Goal: Task Accomplishment & Management: Use online tool/utility

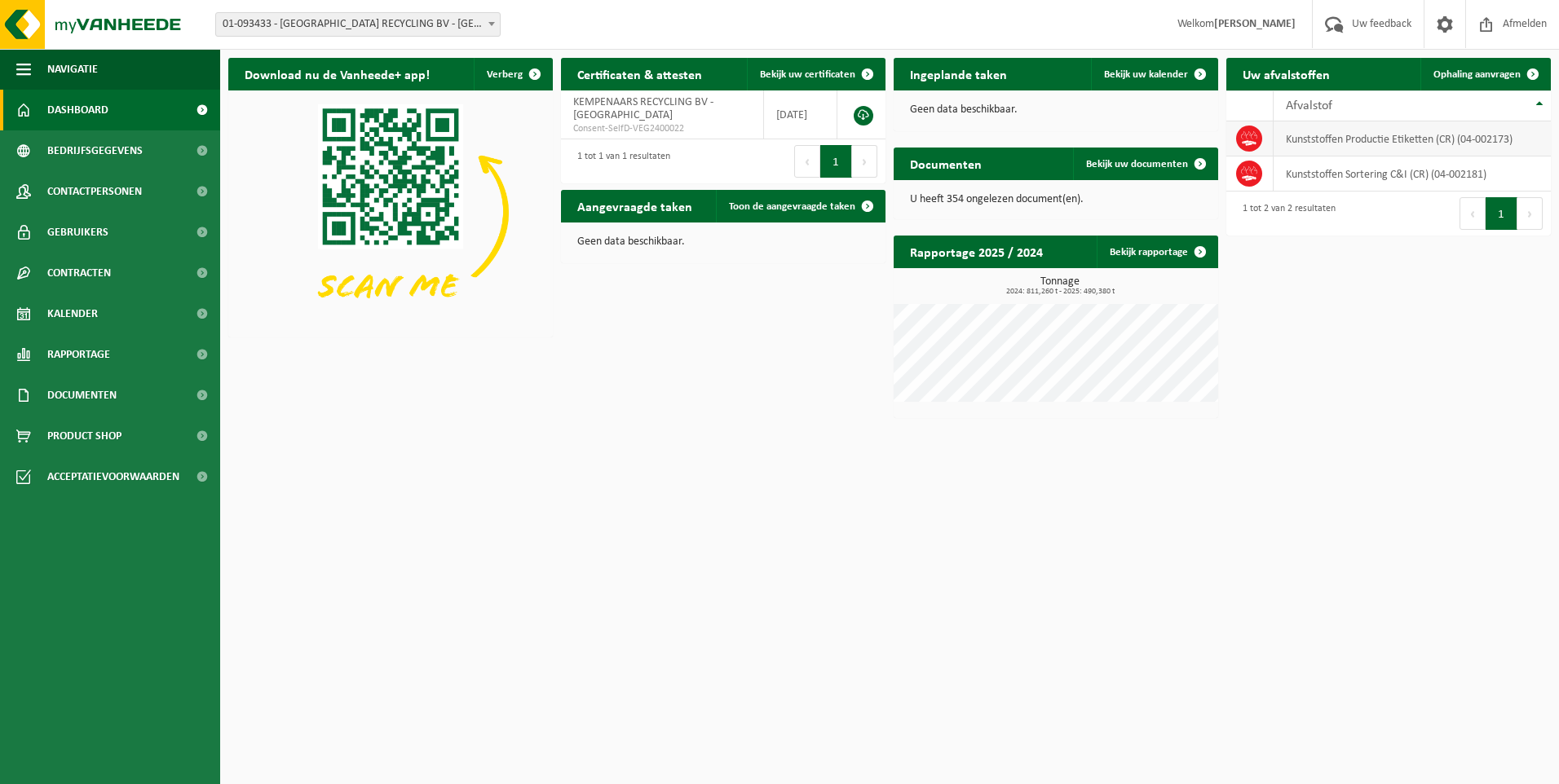
click at [1400, 146] on td "Kunststoffen Productie Etiketten (CR) (04-002173)" at bounding box center [1412, 139] width 277 height 35
click at [1390, 146] on td "Kunststoffen Productie Etiketten (CR) (04-002173)" at bounding box center [1412, 139] width 277 height 35
click at [1384, 166] on td "Kunststoffen Sortering C&I (CR) (04-002181)" at bounding box center [1412, 174] width 277 height 35
click at [1384, 173] on td "Kunststoffen Sortering C&I (CR) (04-002181)" at bounding box center [1412, 174] width 277 height 35
click at [1343, 141] on td "Kunststoffen Productie Etiketten (CR) (04-002173)" at bounding box center [1412, 139] width 277 height 35
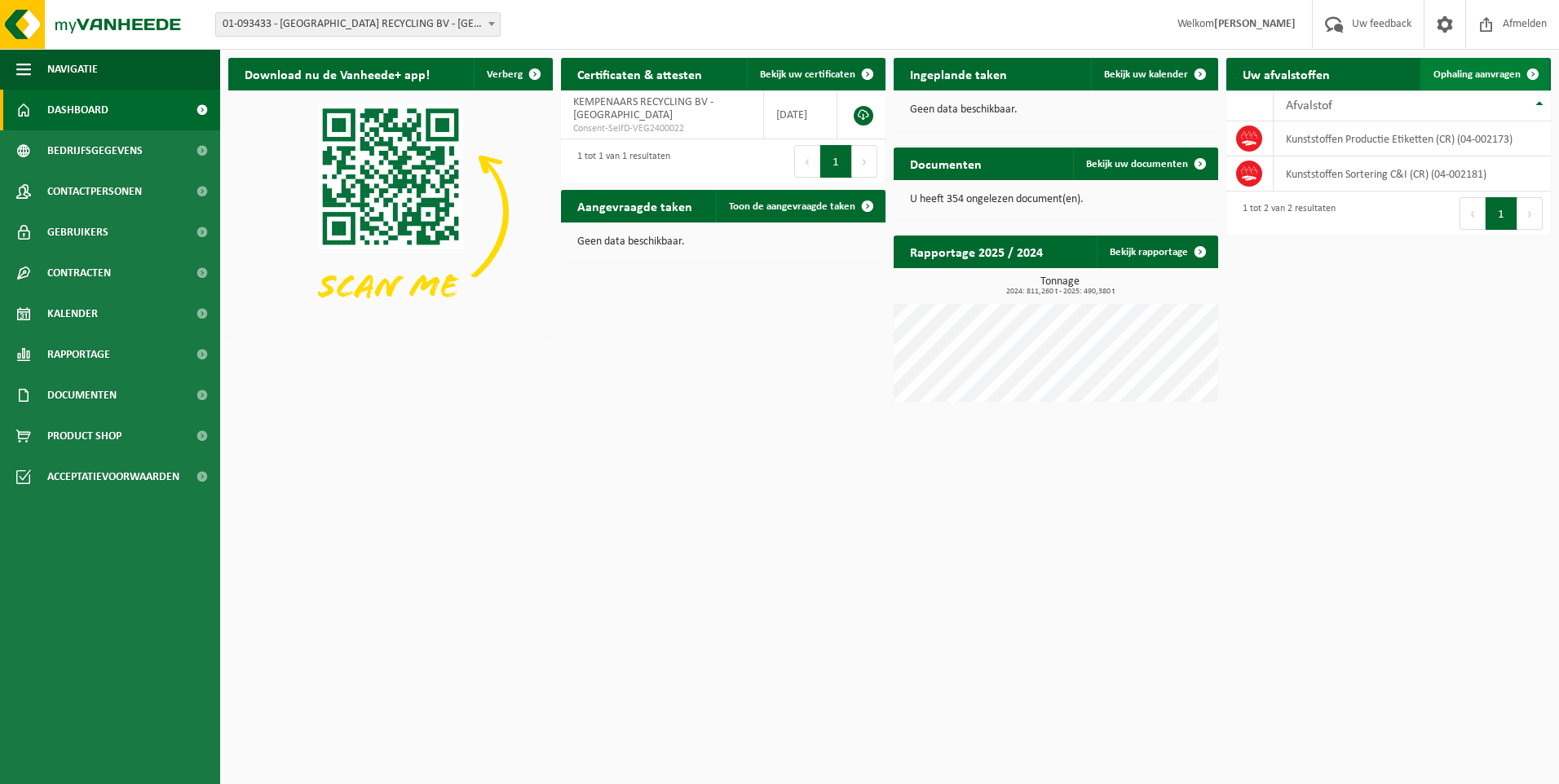
click at [1516, 72] on span "Ophaling aanvragen" at bounding box center [1477, 74] width 88 height 10
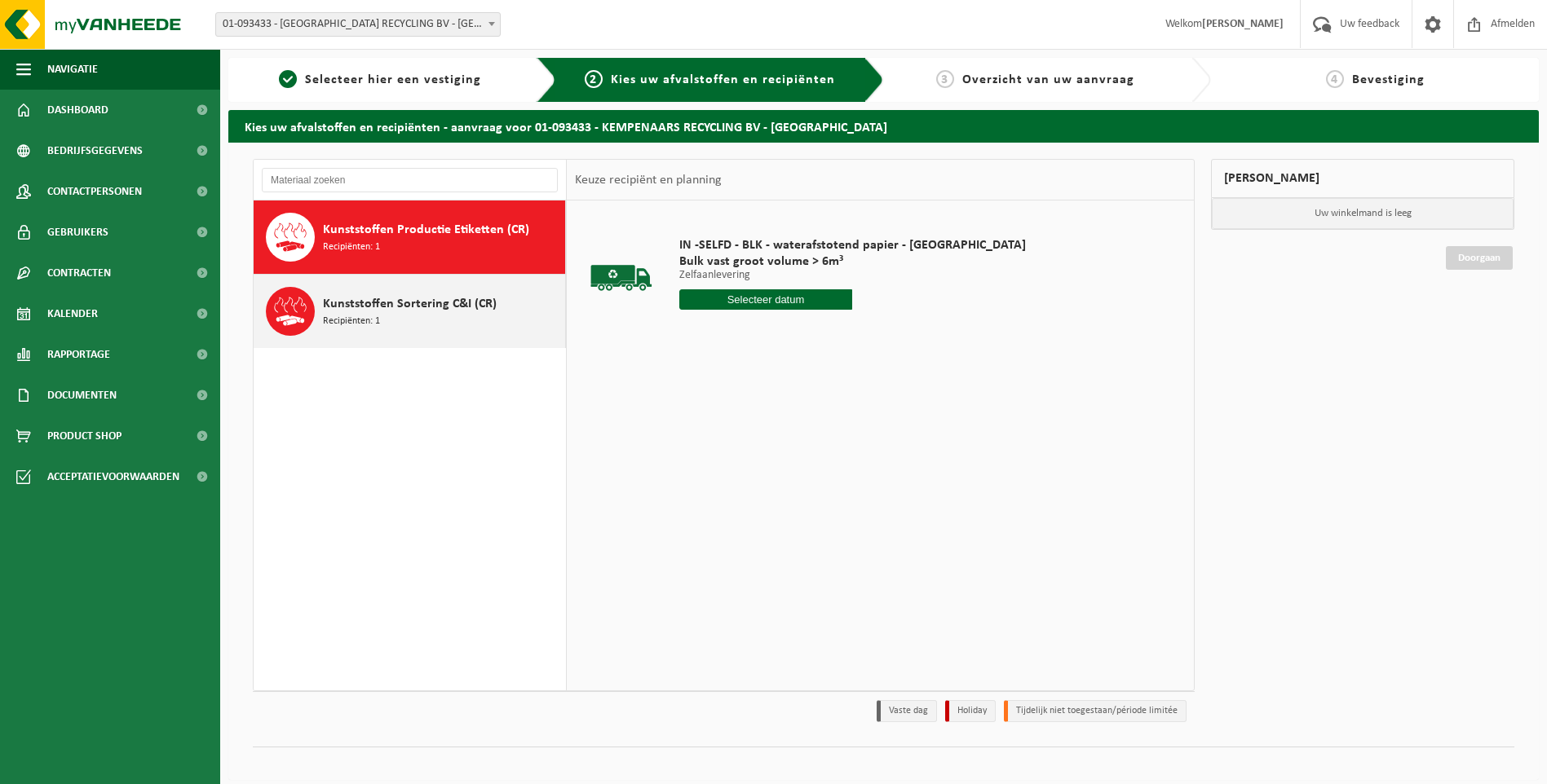
click at [462, 301] on span "Kunststoffen Sortering C&I (CR)" at bounding box center [409, 304] width 173 height 20
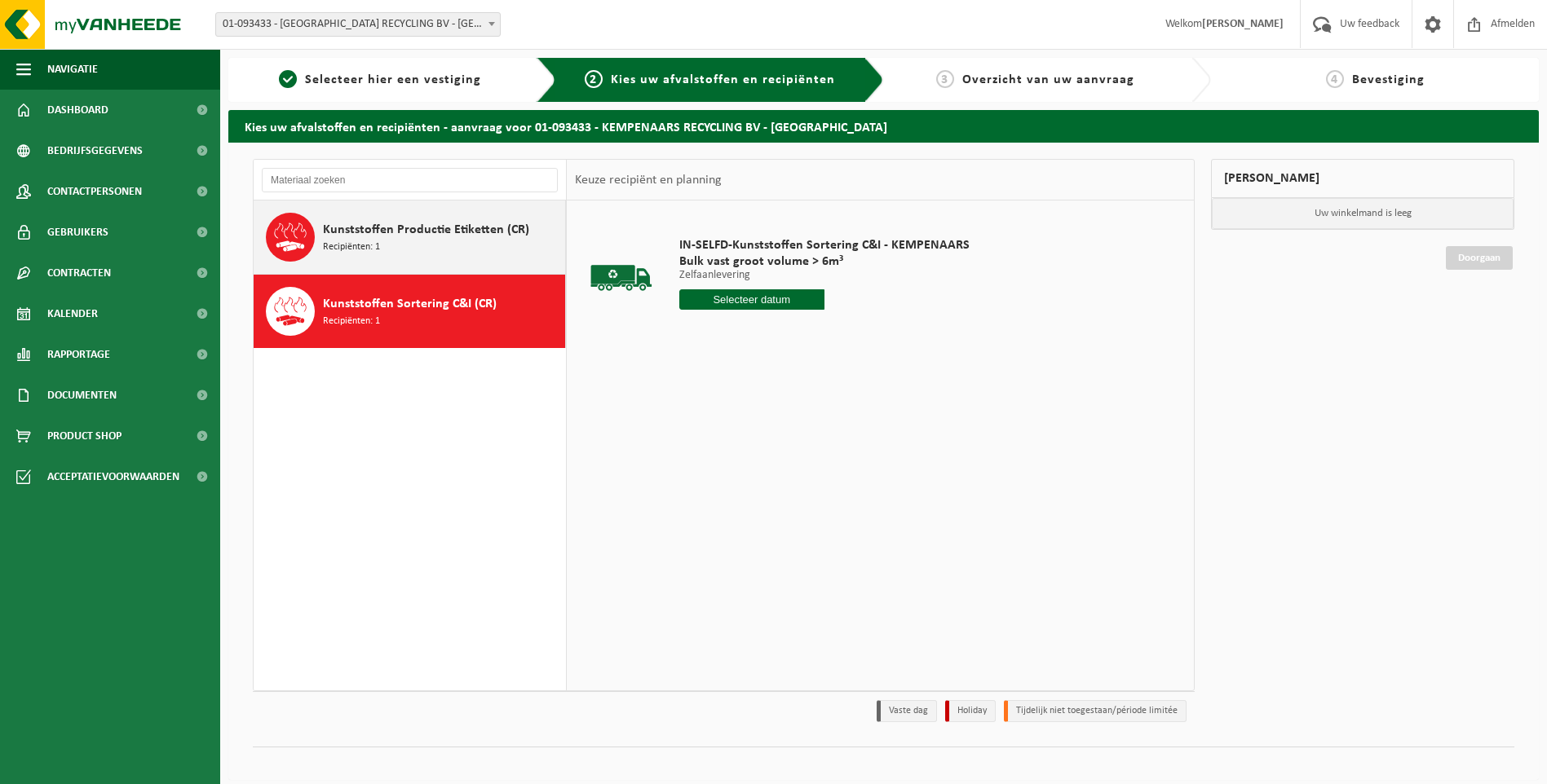
click at [441, 237] on span "Kunststoffen Productie Etiketten (CR)" at bounding box center [425, 229] width 206 height 20
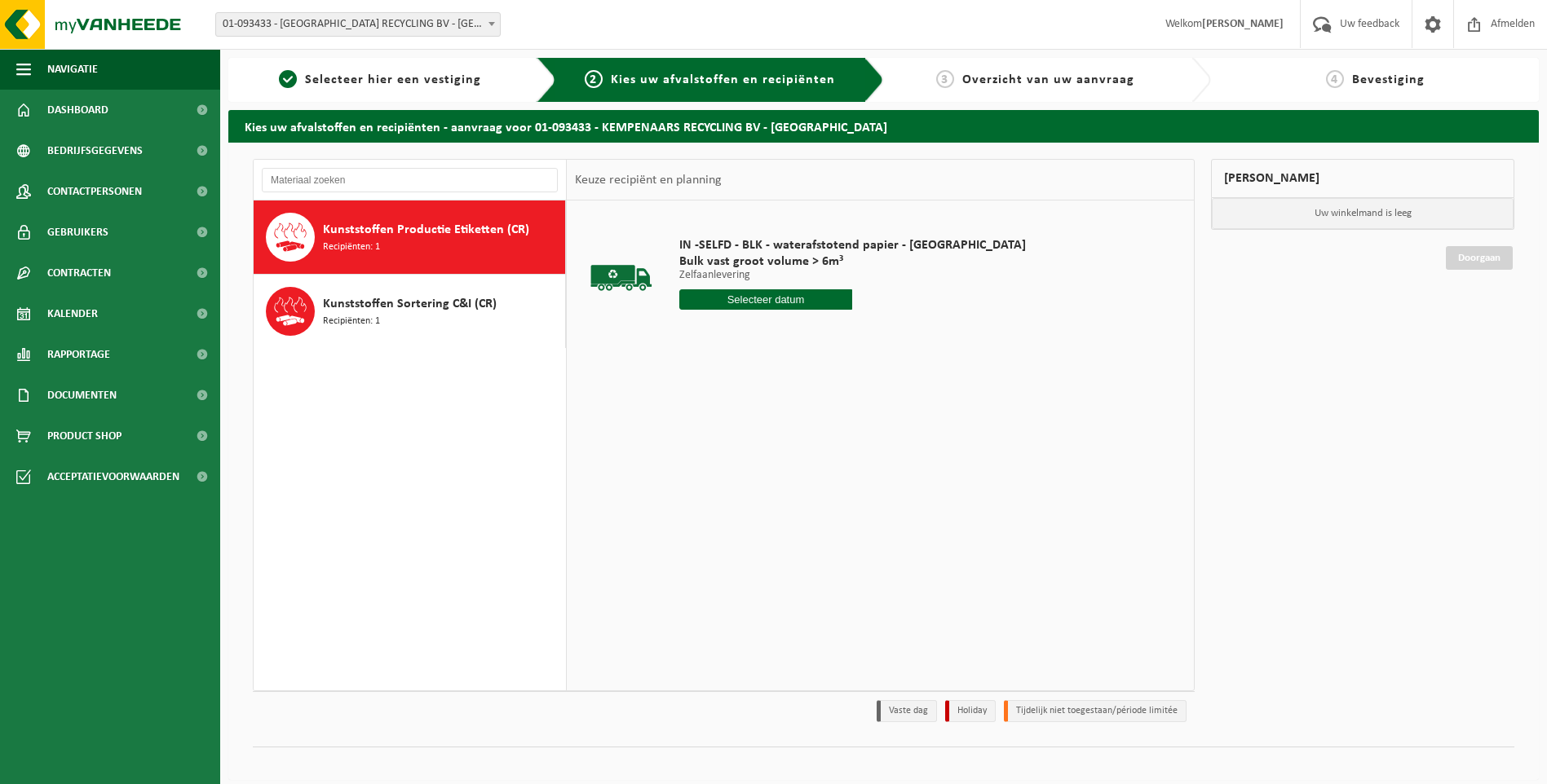
click at [801, 316] on div "IN -SELFD - BLK - waterafstotend papier - KEMPENAARS Bulk vast groot volume > 6…" at bounding box center [852, 278] width 363 height 114
click at [805, 299] on input "text" at bounding box center [766, 299] width 173 height 21
click at [727, 470] on div "19" at bounding box center [723, 471] width 29 height 26
type input "Van 2025-08-19"
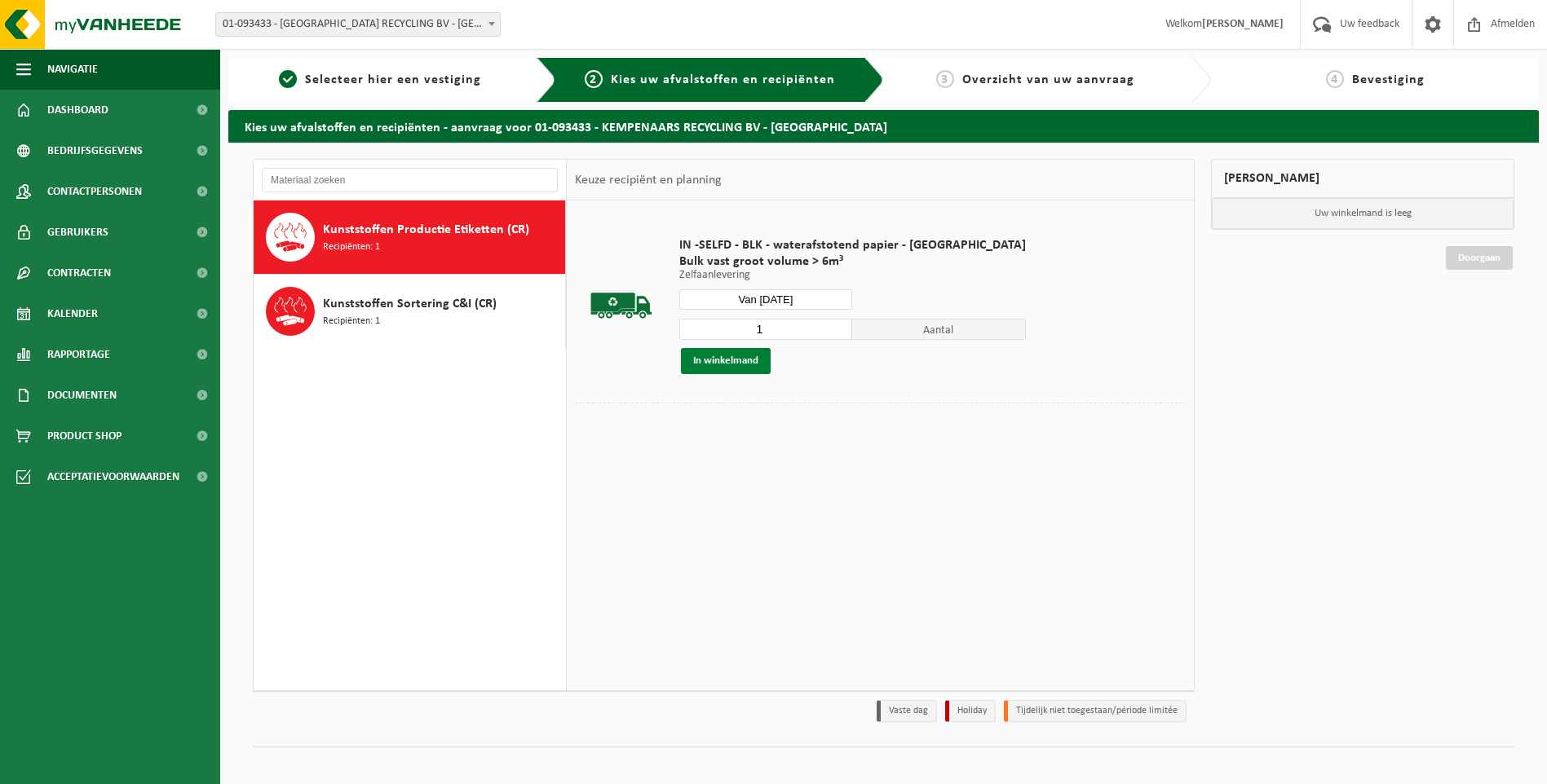
click at [739, 367] on button "In winkelmand" at bounding box center [725, 361] width 90 height 26
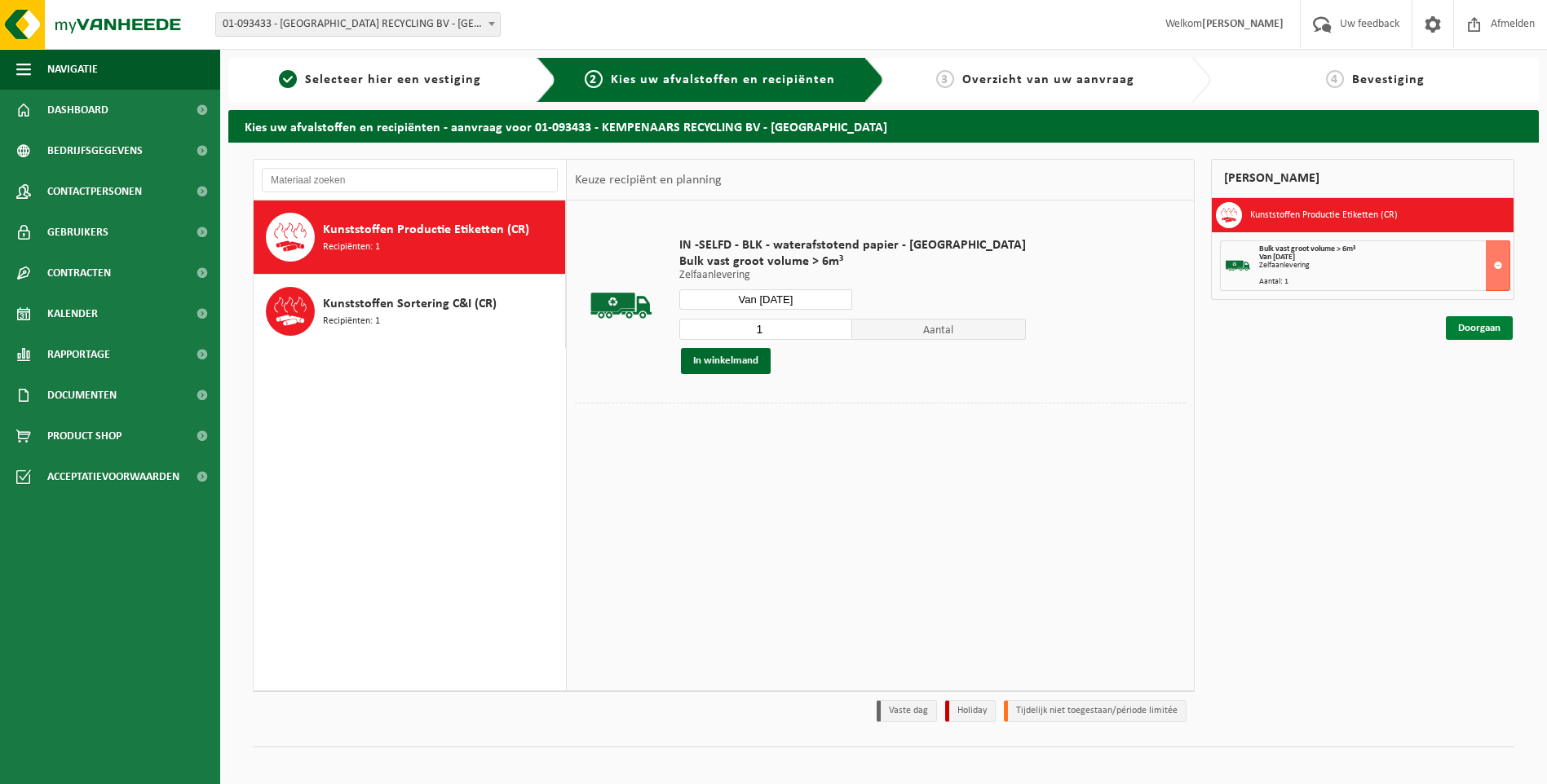
click at [1496, 330] on link "Doorgaan" at bounding box center [1480, 327] width 67 height 23
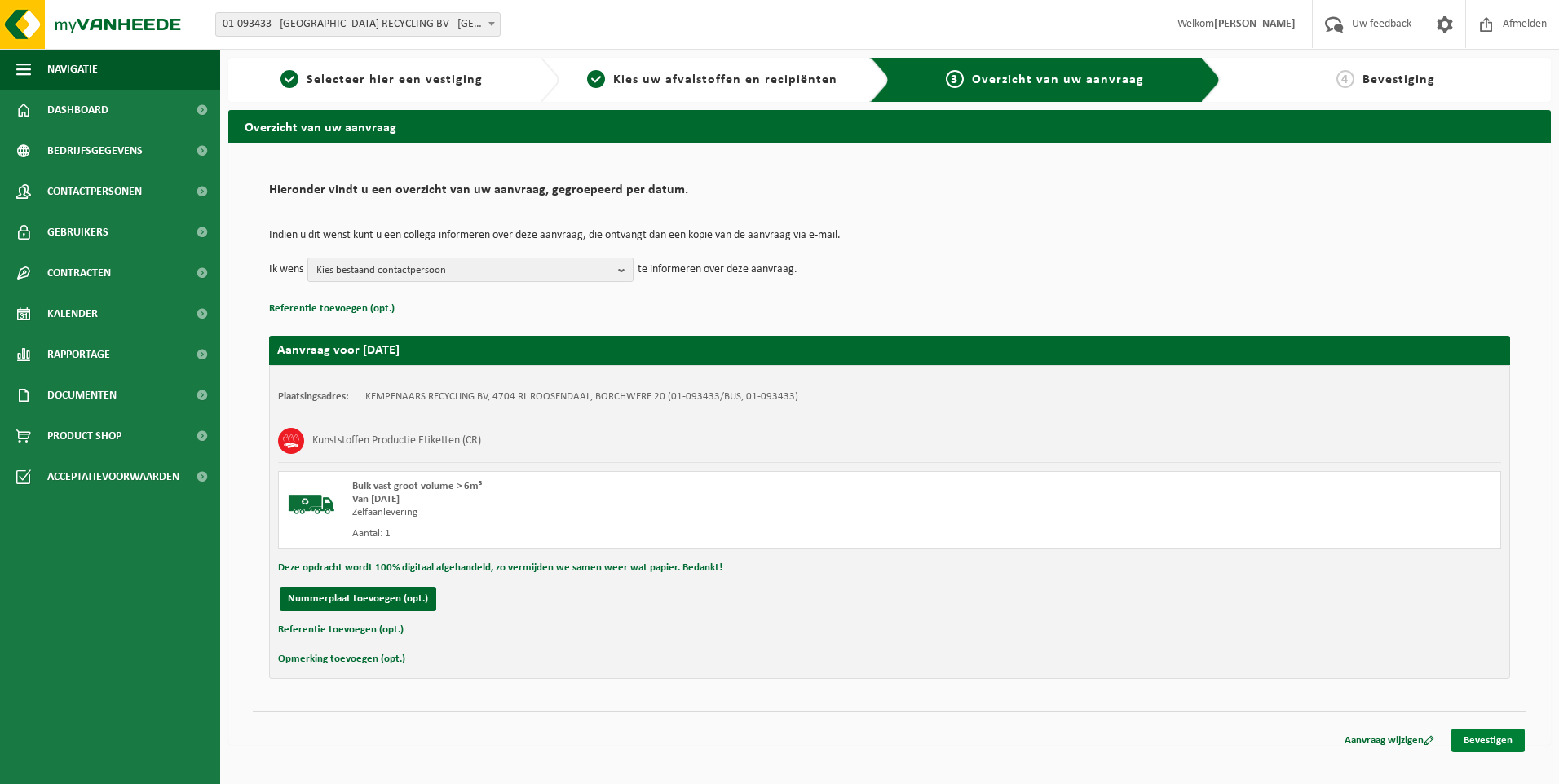
click at [1484, 744] on link "Bevestigen" at bounding box center [1488, 740] width 74 height 23
